Goal: Navigation & Orientation: Go to known website

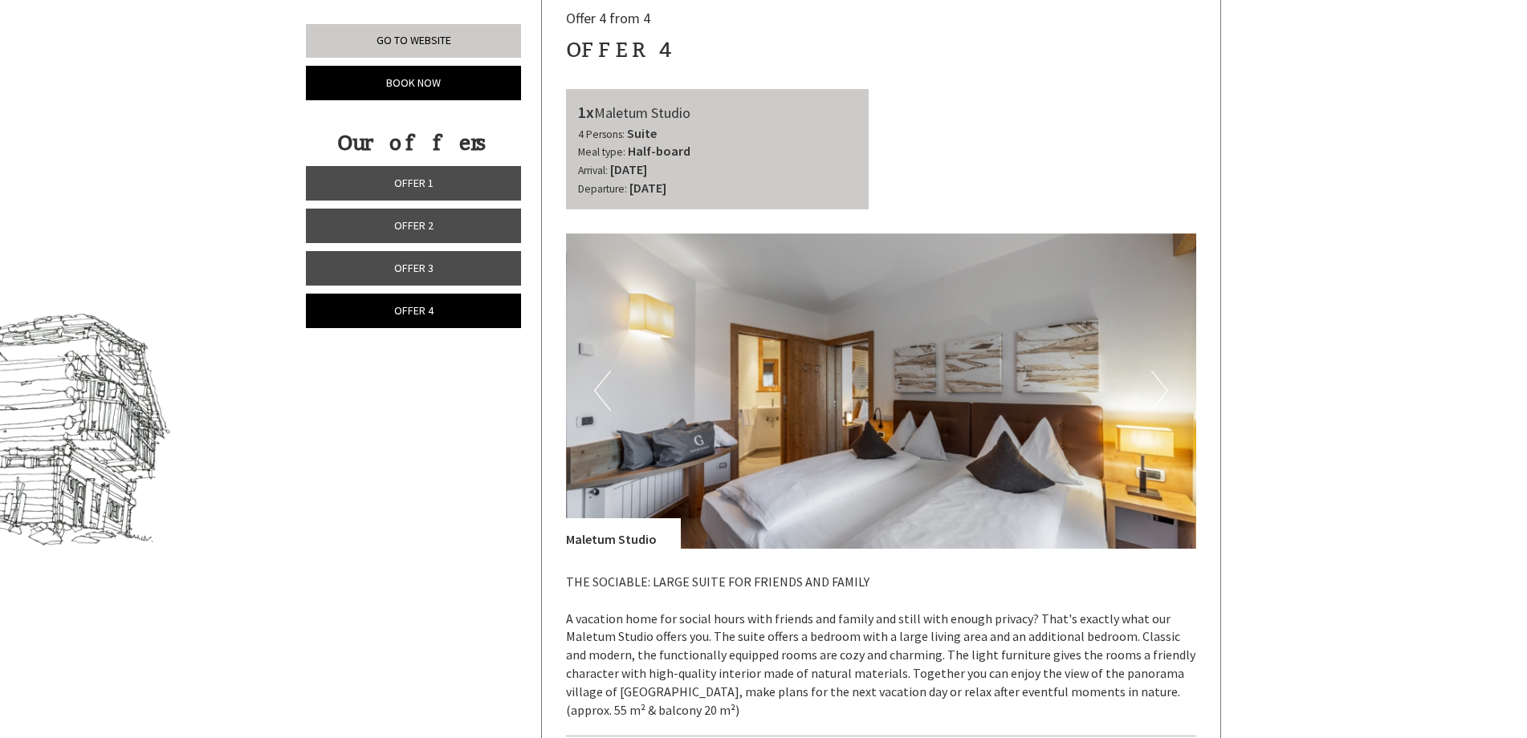
scroll to position [836, 0]
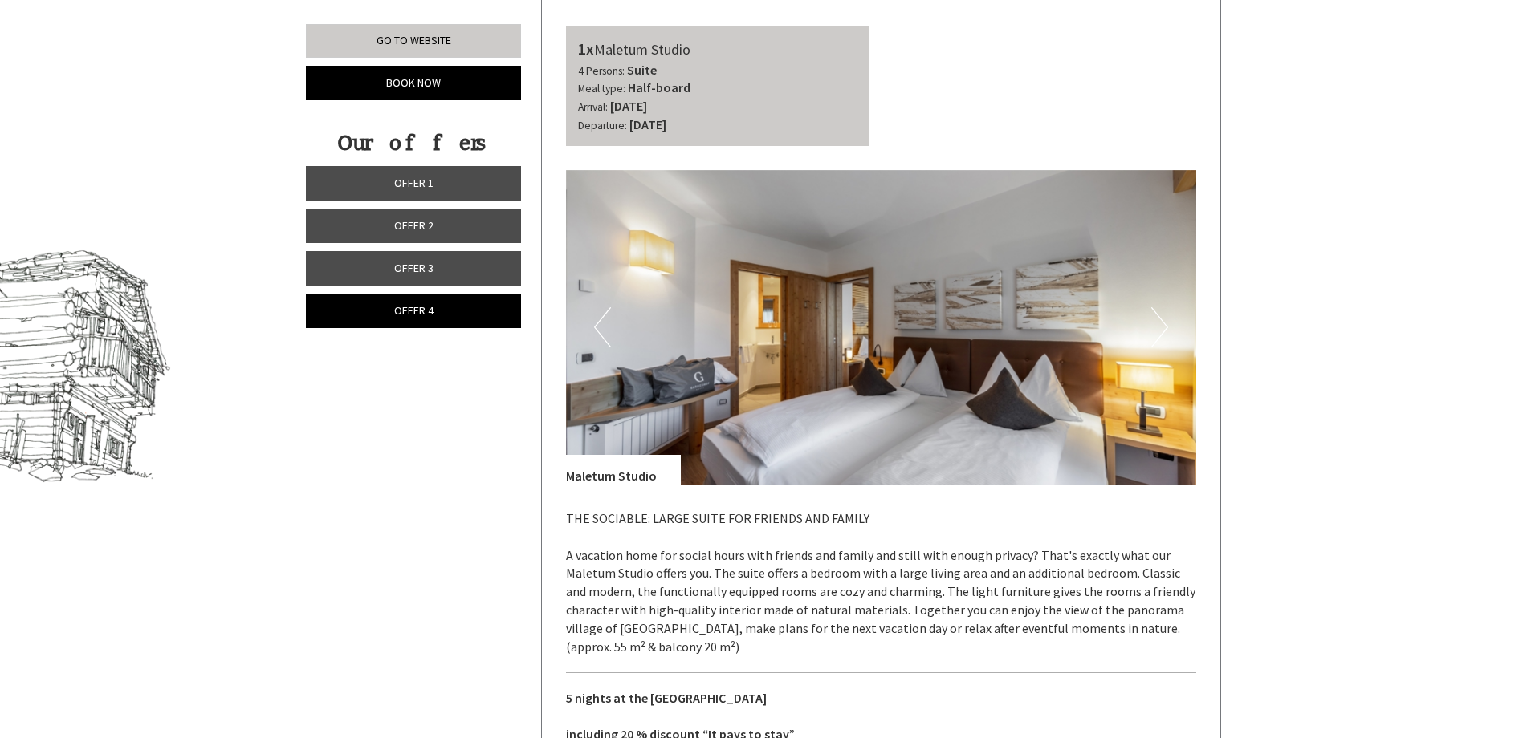
click at [1165, 334] on button "Next" at bounding box center [1159, 327] width 17 height 40
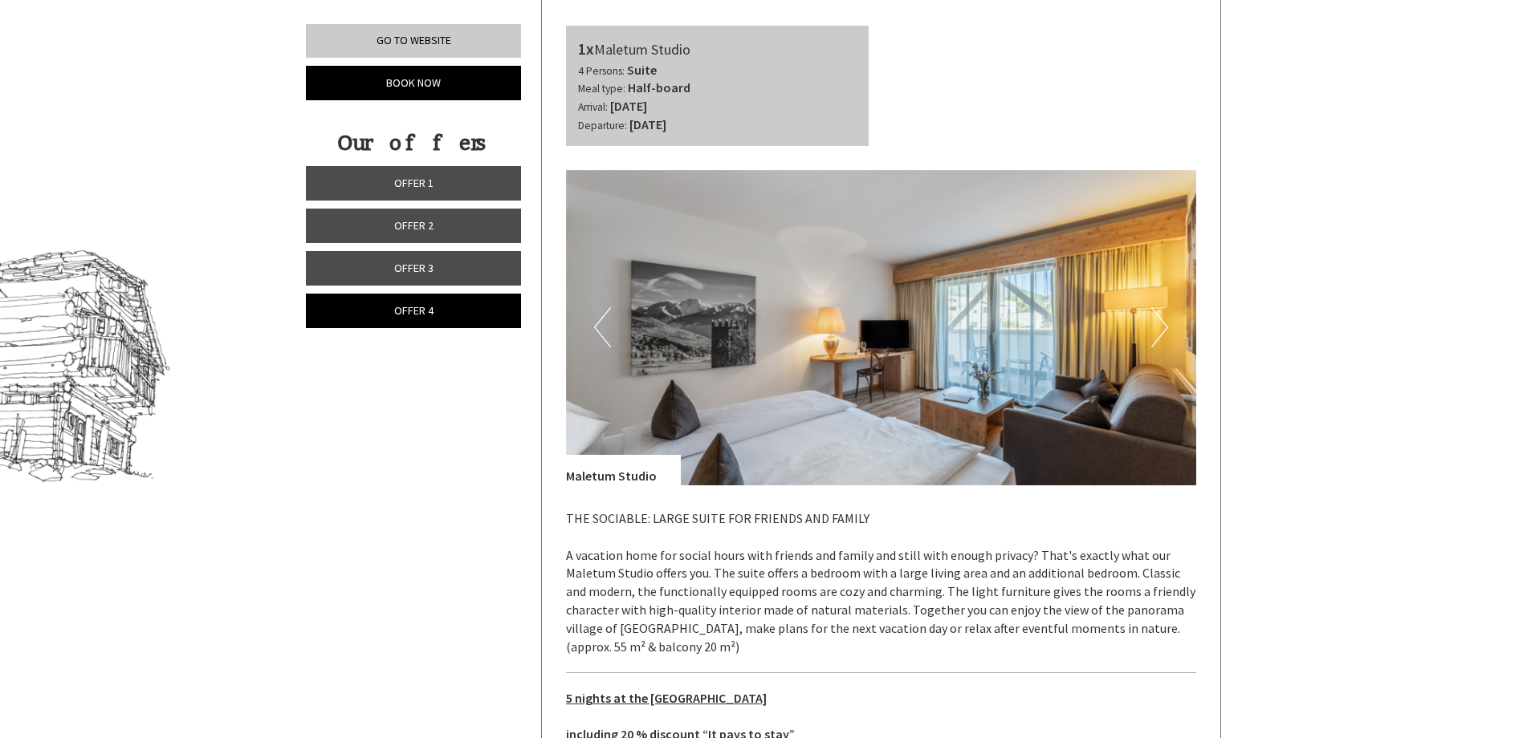
click at [1165, 334] on button "Next" at bounding box center [1159, 327] width 17 height 40
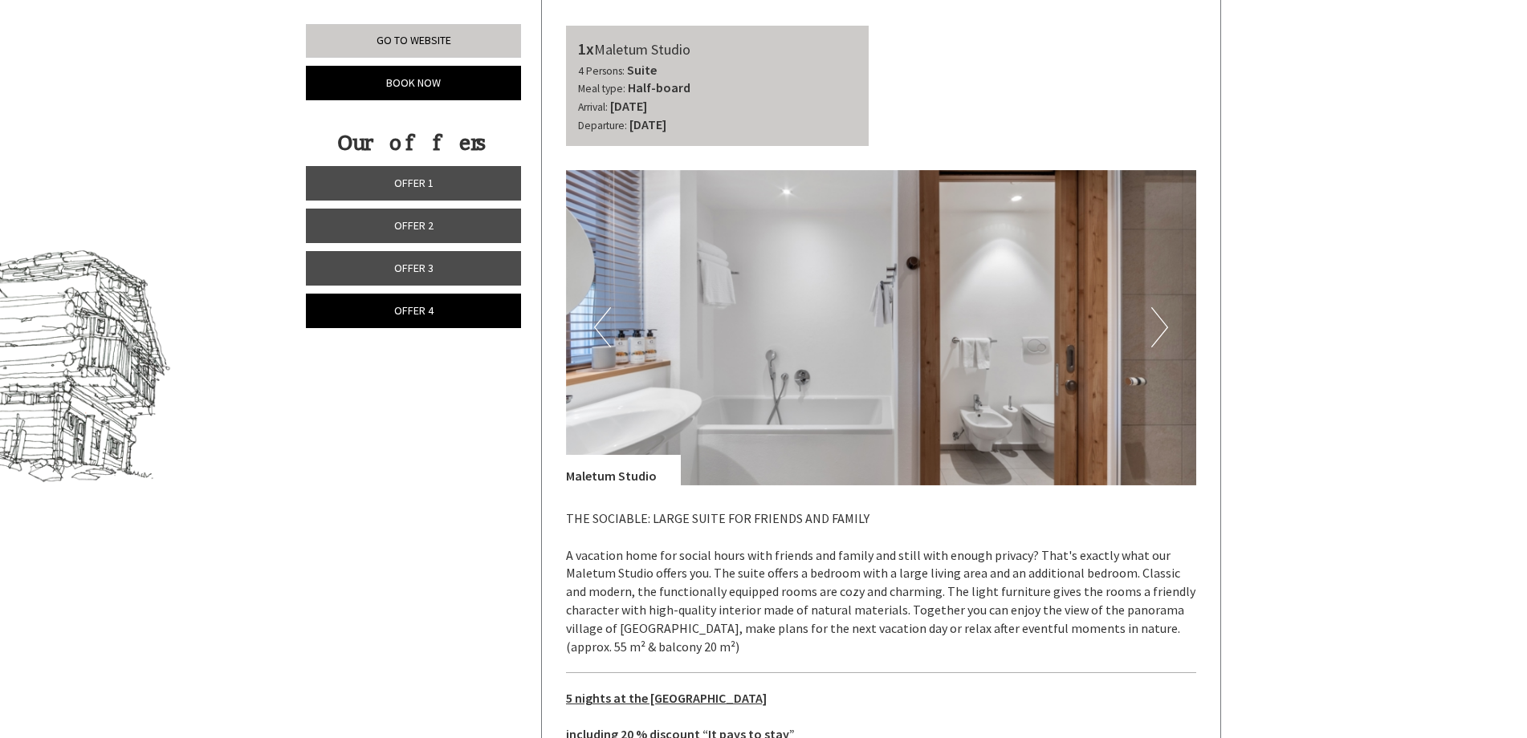
click at [1165, 335] on button "Next" at bounding box center [1159, 327] width 17 height 40
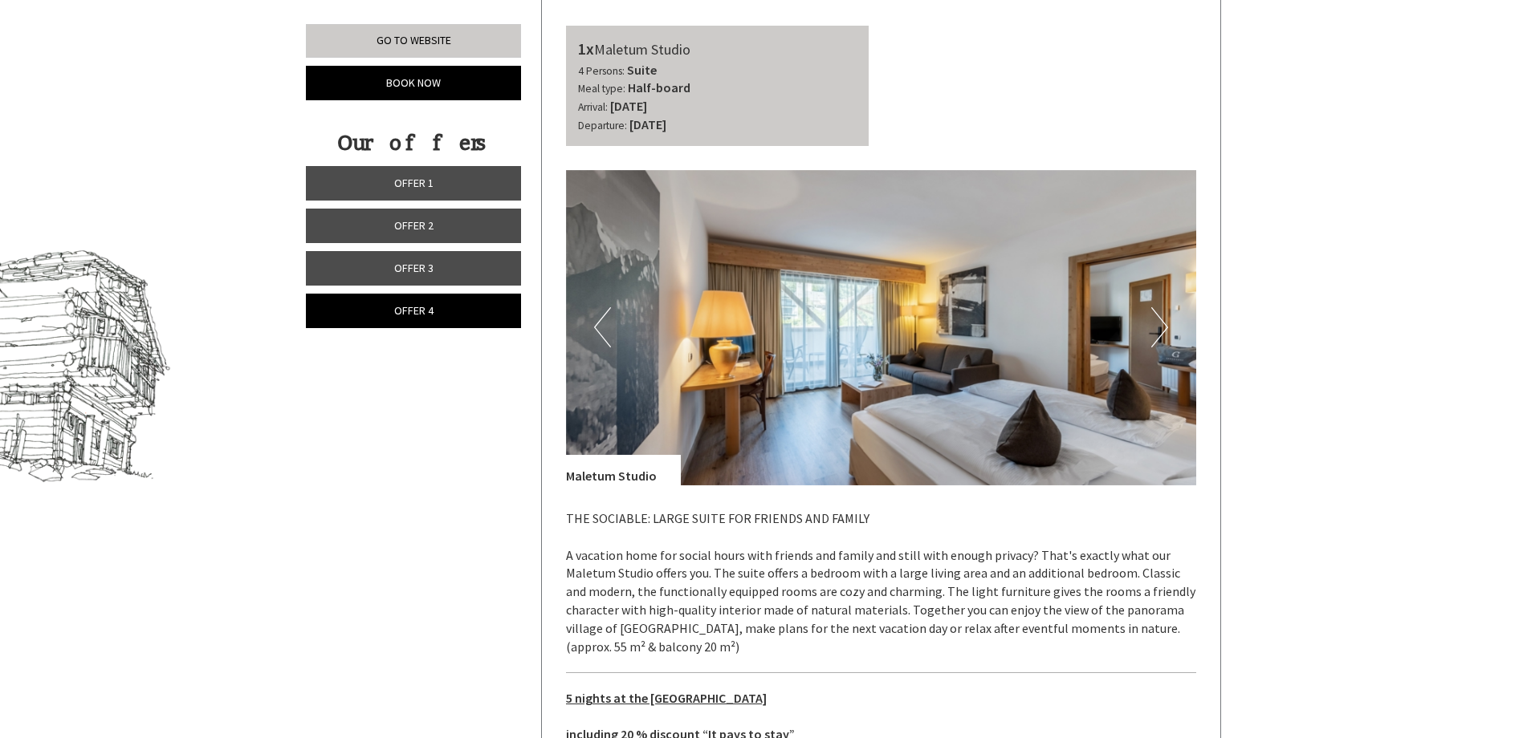
click at [1163, 336] on button "Next" at bounding box center [1159, 327] width 17 height 40
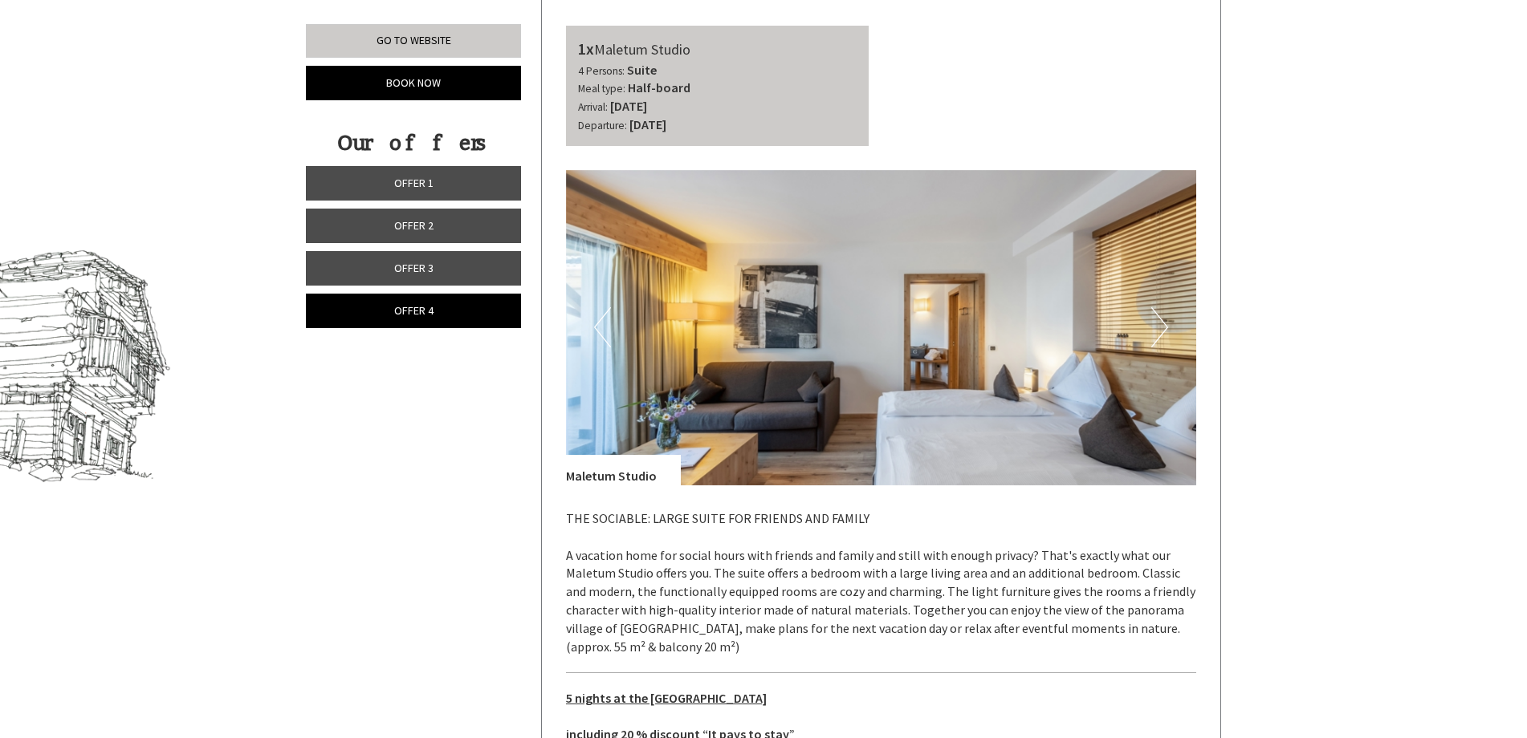
click at [1163, 336] on button "Next" at bounding box center [1159, 327] width 17 height 40
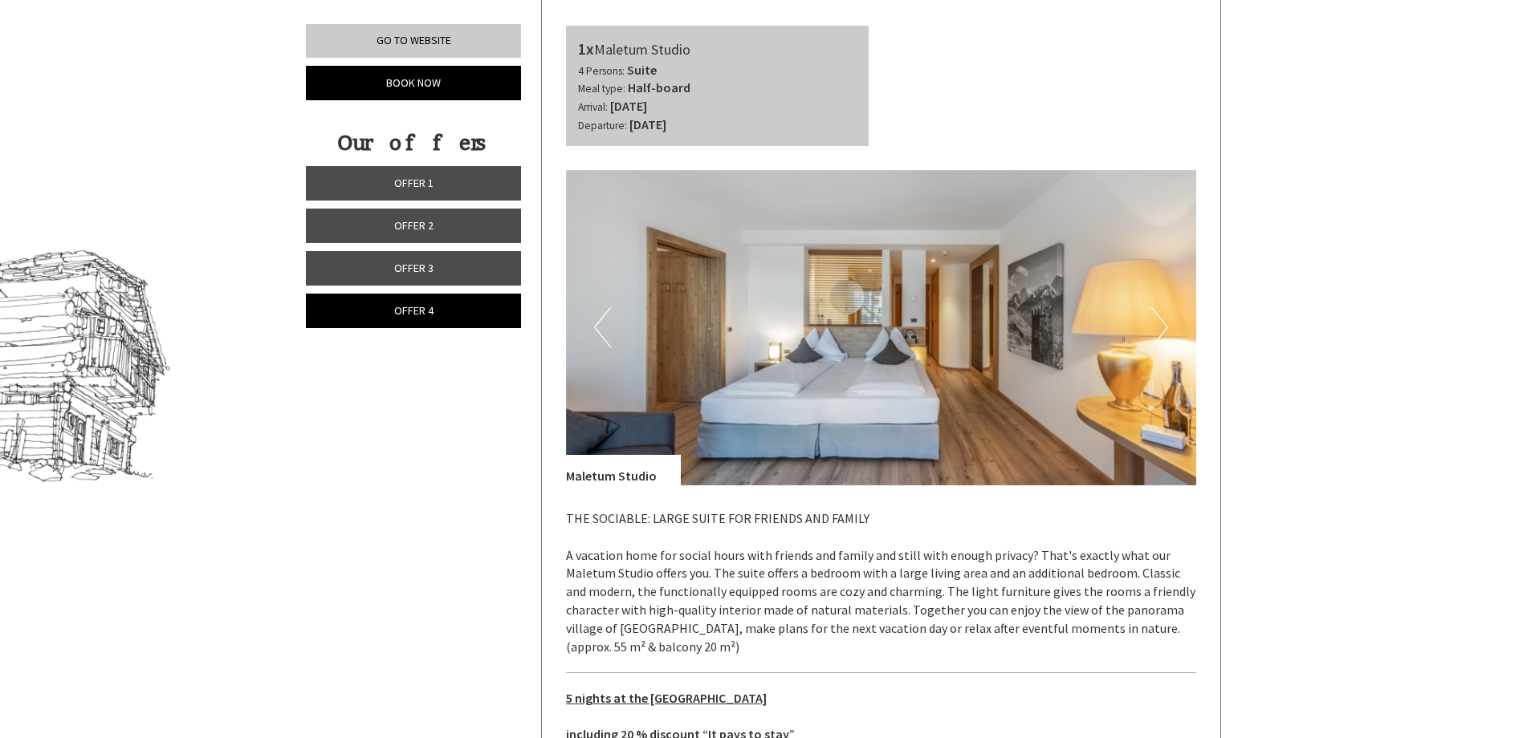
click at [1163, 336] on button "Next" at bounding box center [1159, 327] width 17 height 40
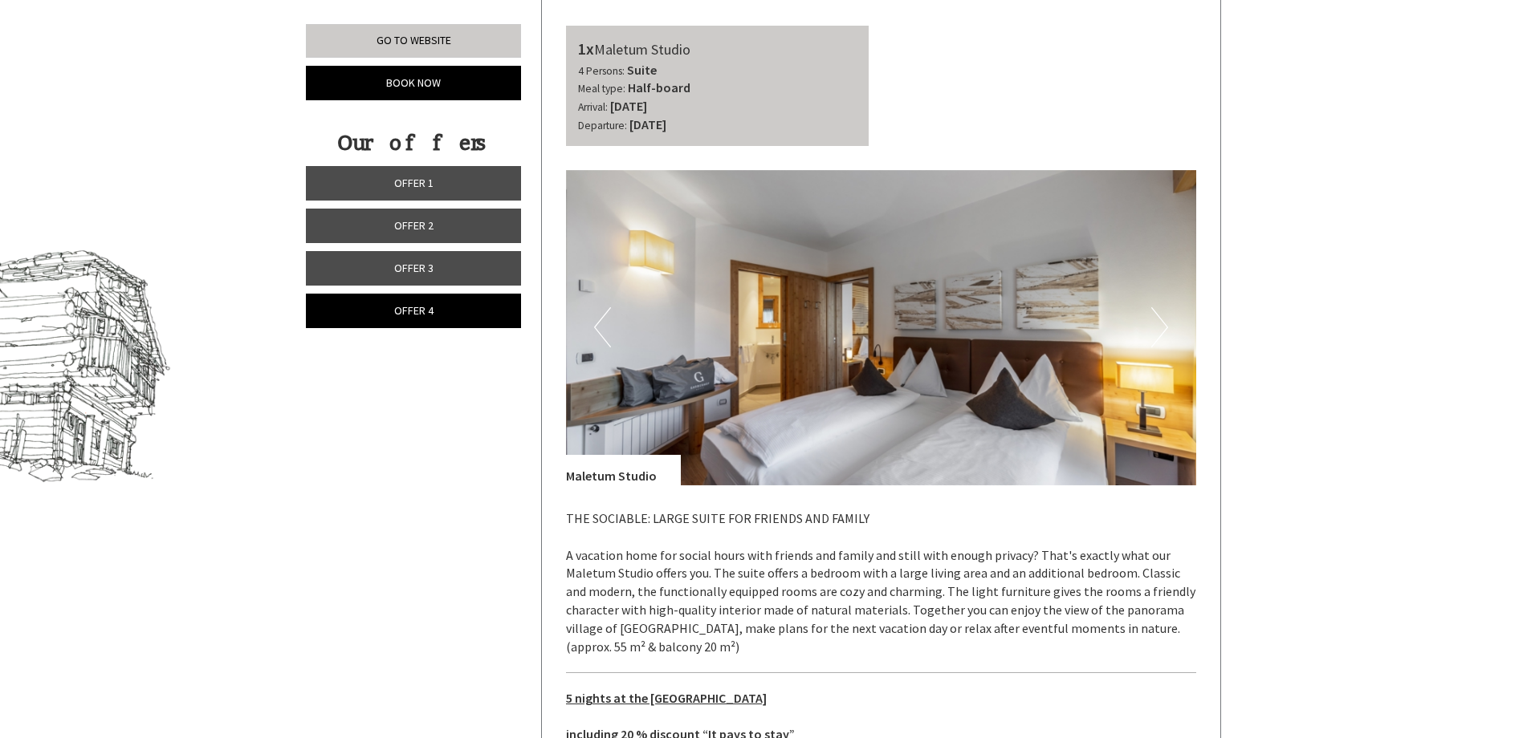
click at [595, 339] on button "Previous" at bounding box center [602, 327] width 17 height 40
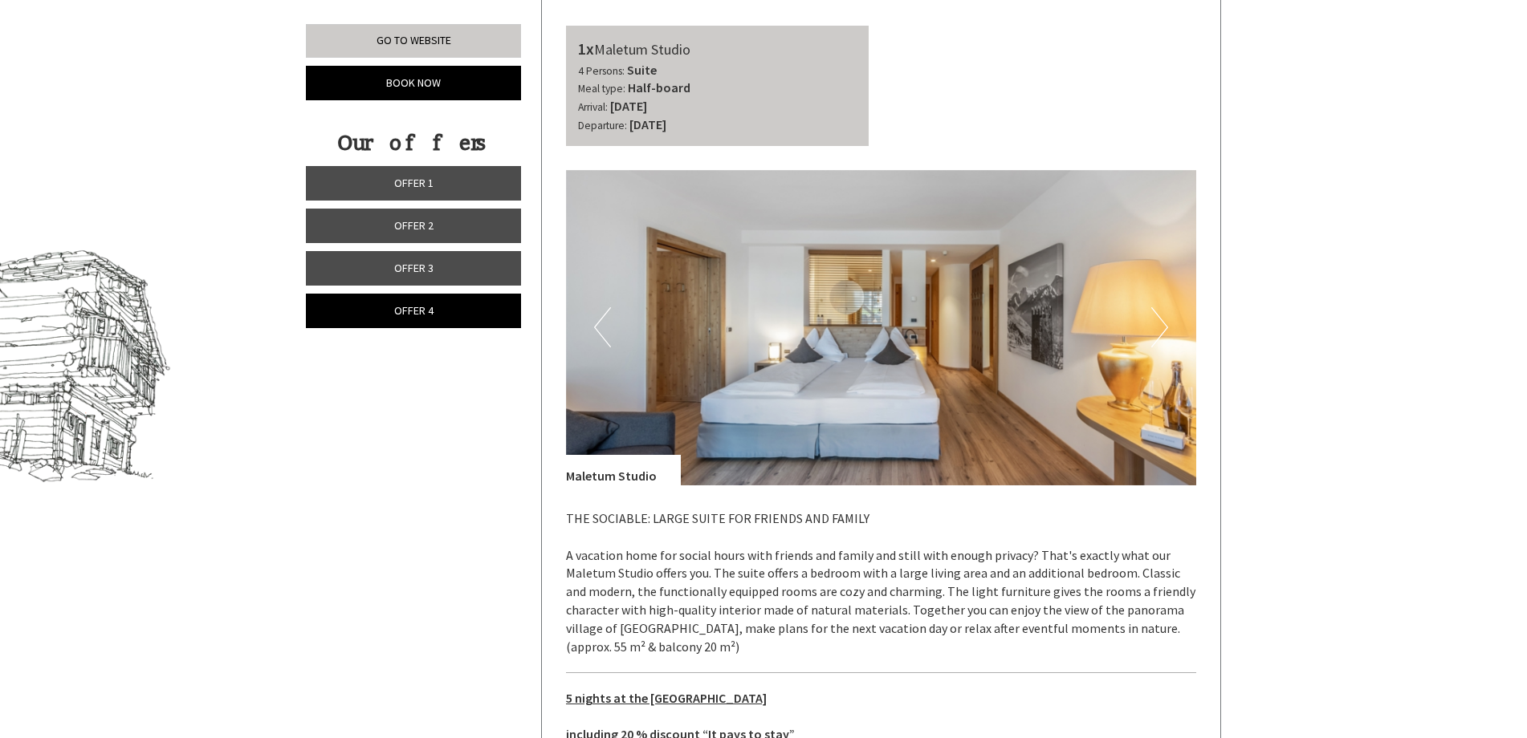
click at [1153, 322] on button "Next" at bounding box center [1159, 327] width 17 height 40
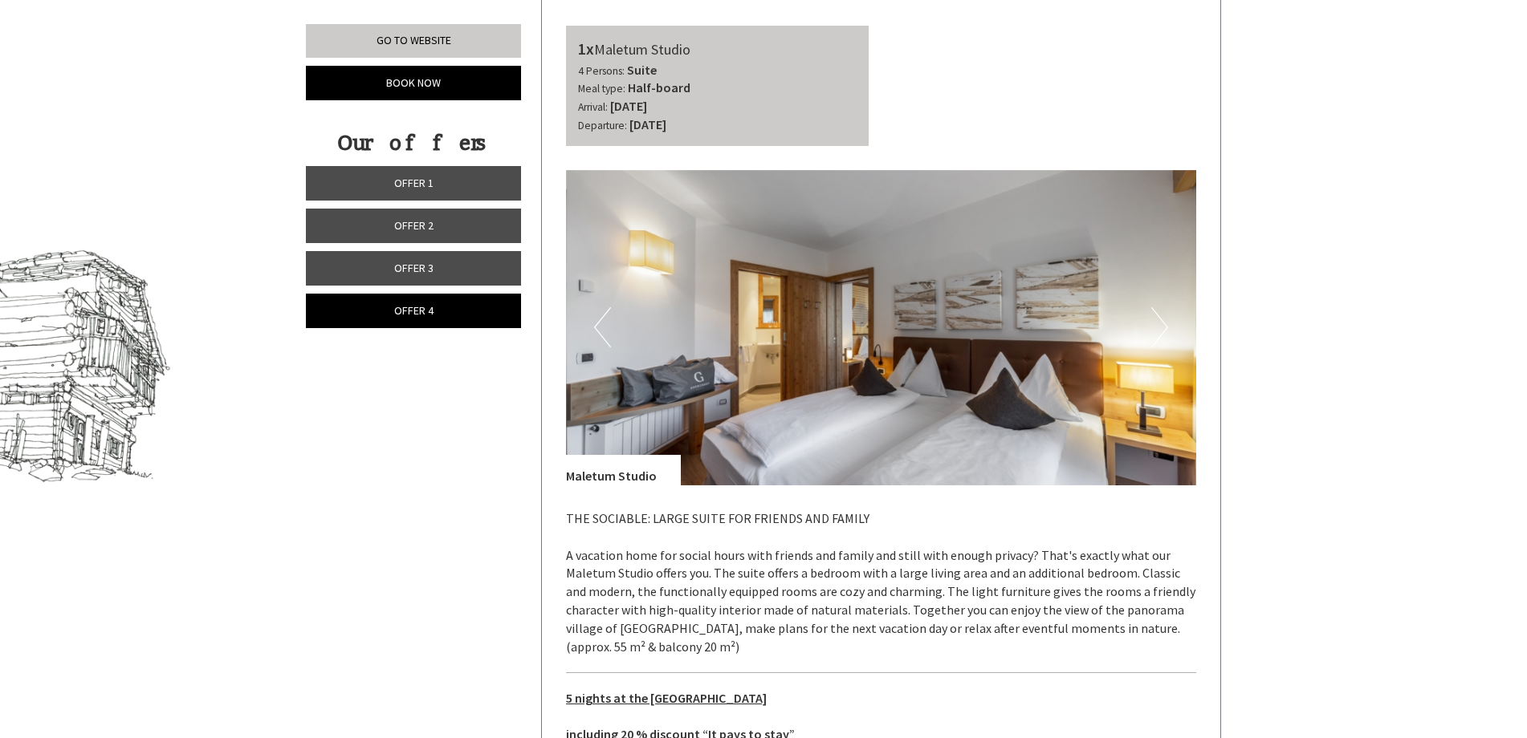
click at [1156, 319] on button "Next" at bounding box center [1159, 327] width 17 height 40
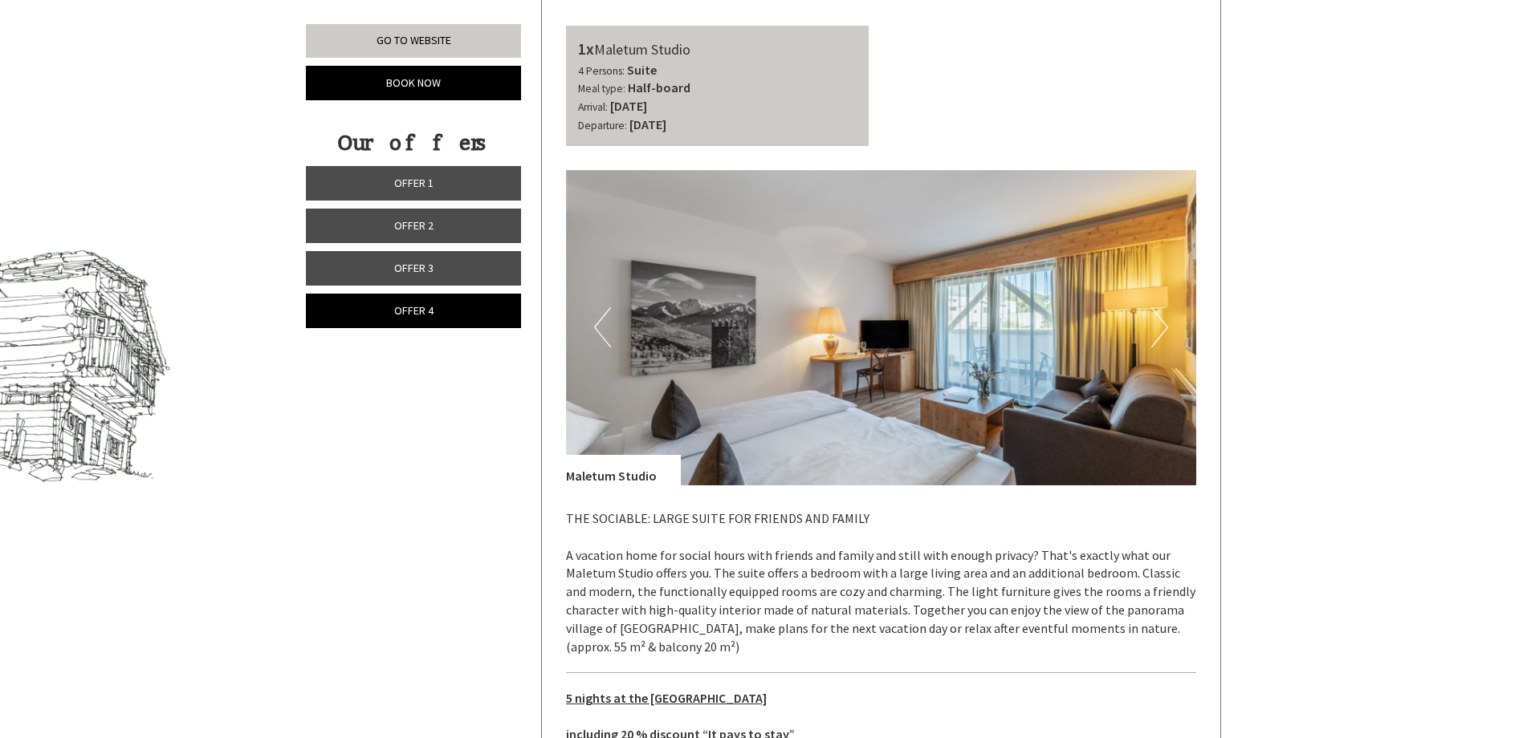
click at [1157, 319] on button "Next" at bounding box center [1159, 327] width 17 height 40
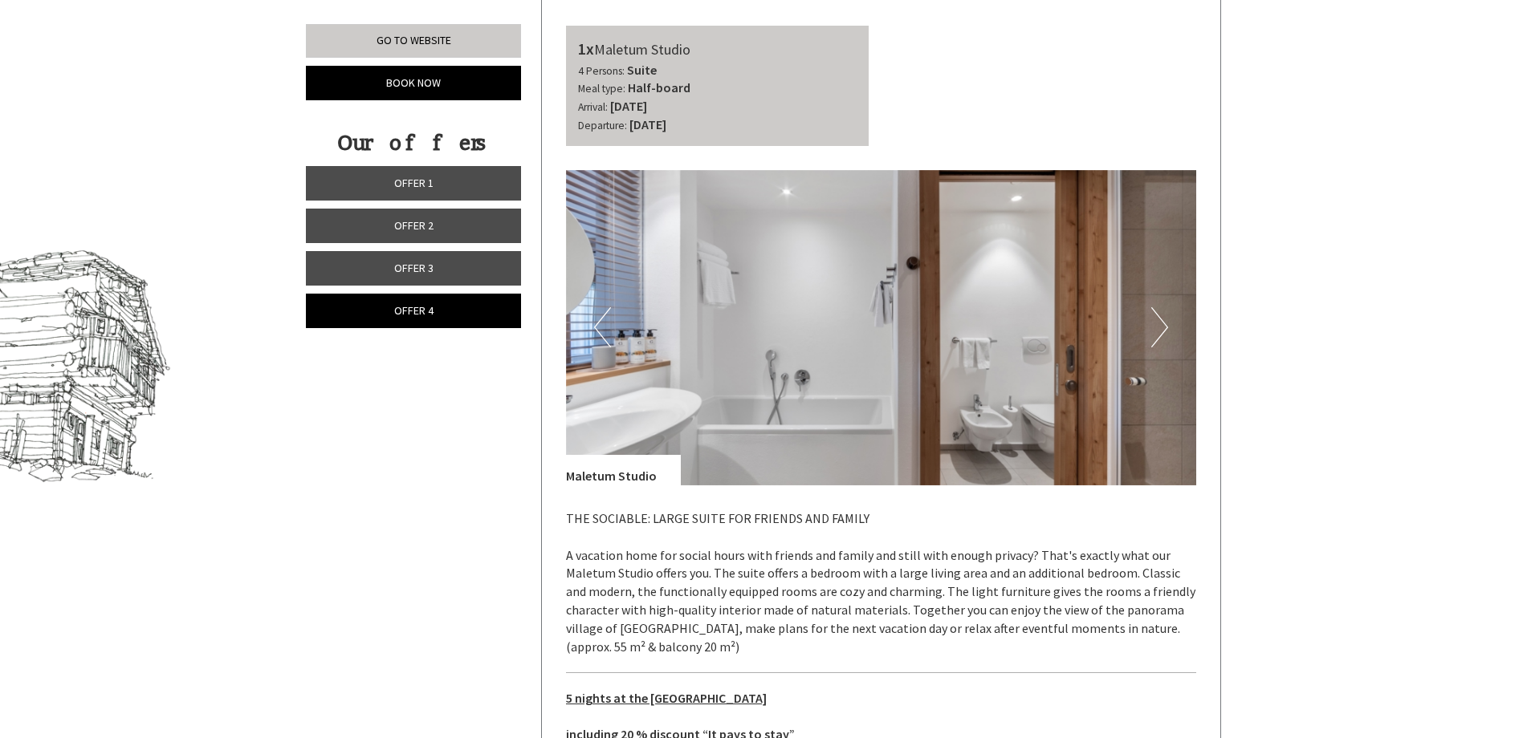
click at [1157, 319] on button "Next" at bounding box center [1159, 327] width 17 height 40
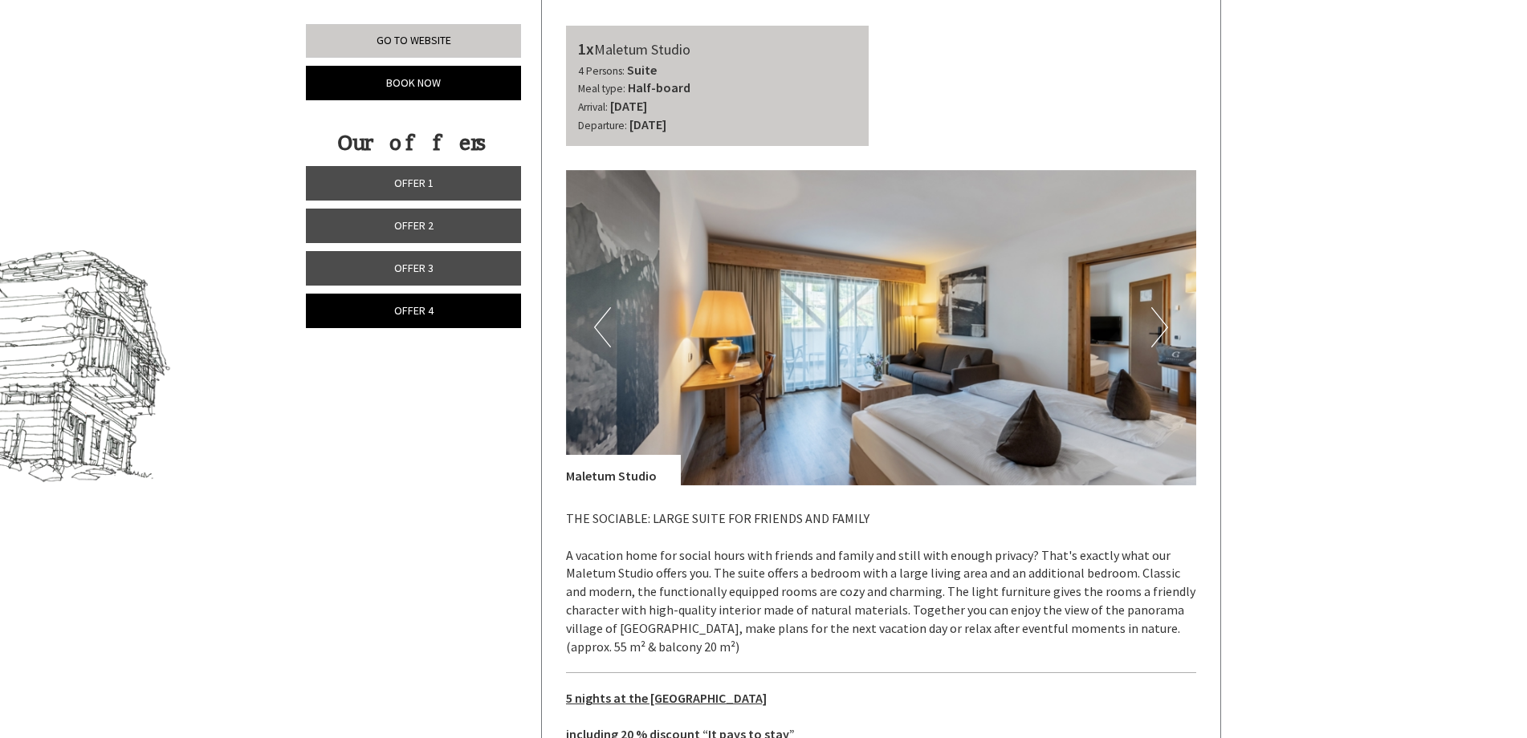
click at [1157, 319] on button "Next" at bounding box center [1159, 327] width 17 height 40
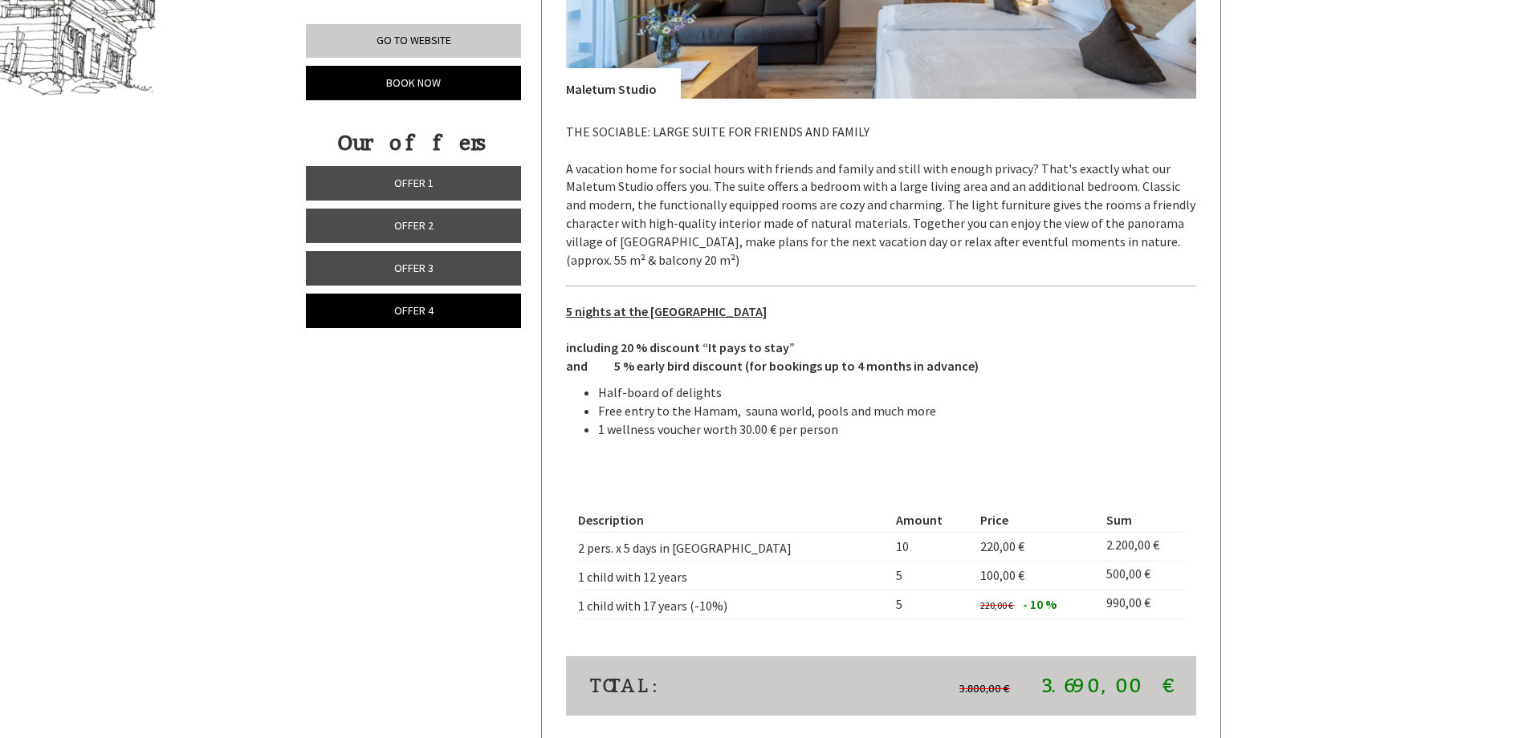
scroll to position [996, 0]
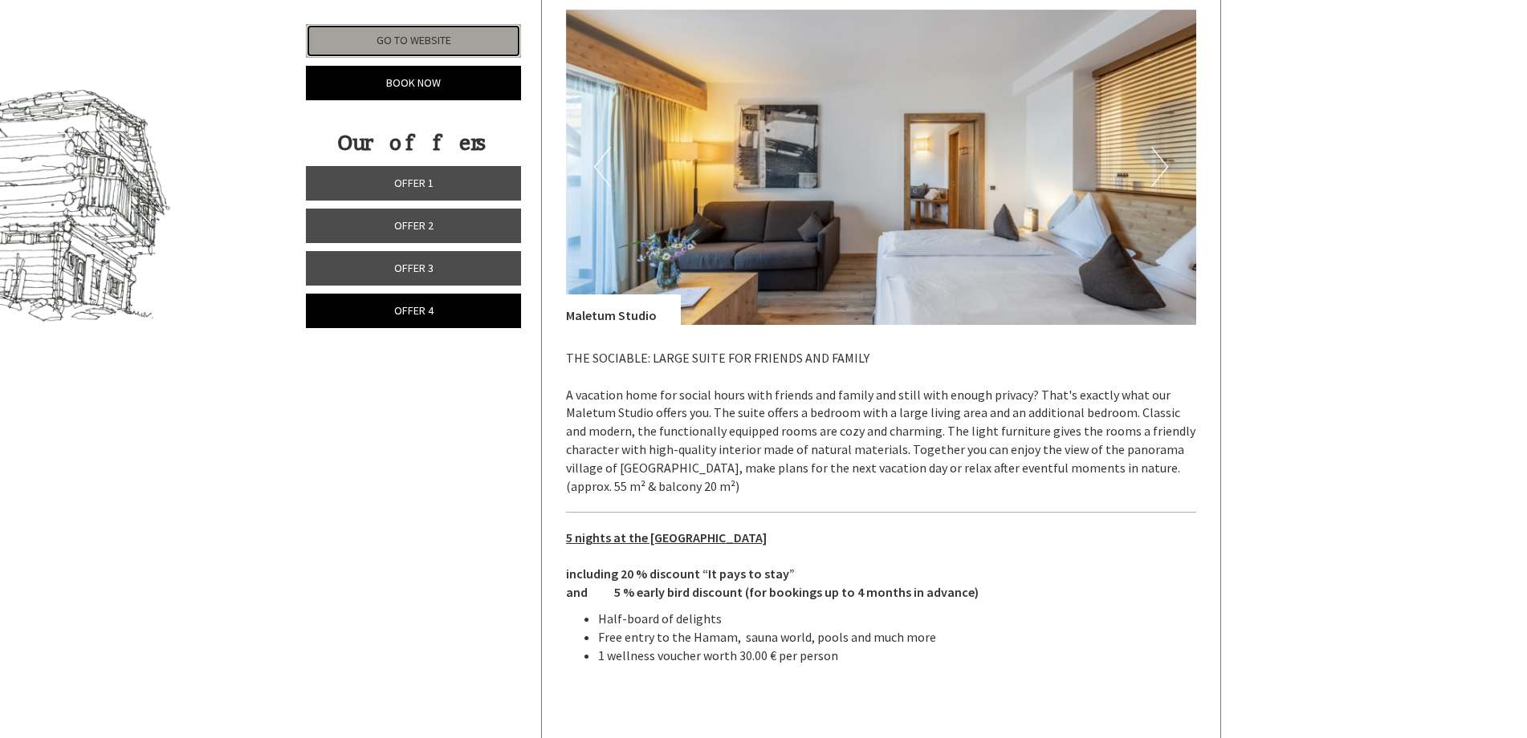
click at [437, 50] on link "Go to website" at bounding box center [413, 41] width 215 height 34
